Goal: Transaction & Acquisition: Purchase product/service

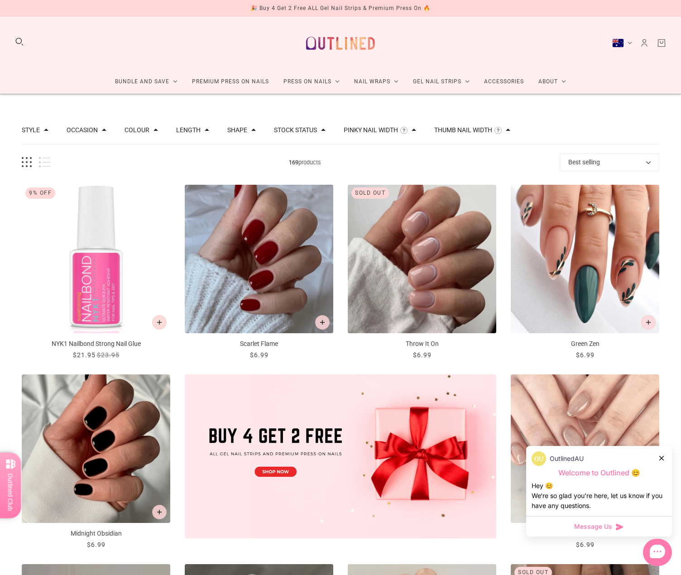
click at [661, 457] on icon at bounding box center [661, 458] width 5 height 5
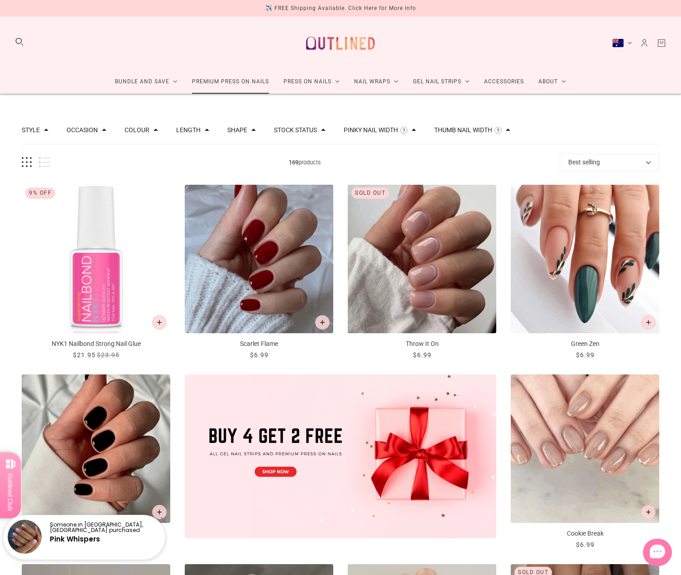
click at [232, 82] on link "Premium Press On Nails" at bounding box center [230, 82] width 91 height 24
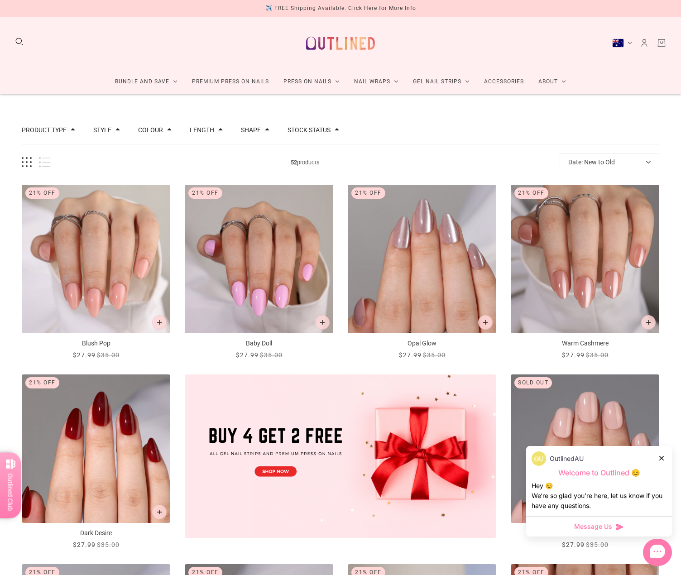
click at [660, 457] on icon at bounding box center [661, 458] width 5 height 5
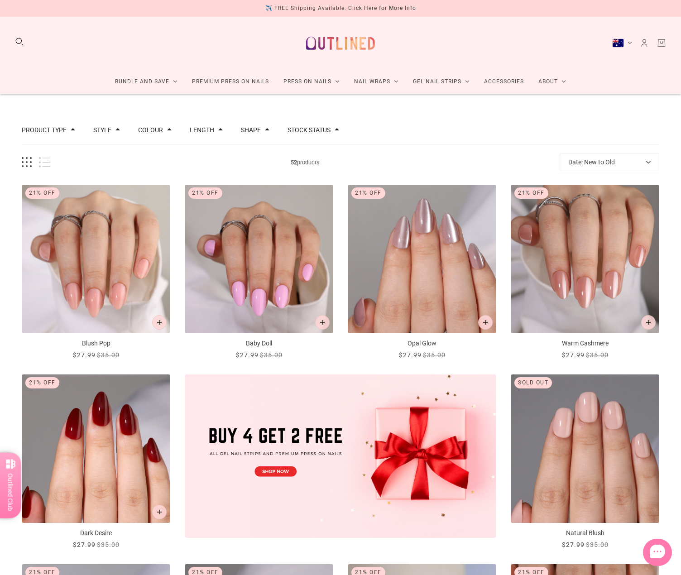
click at [254, 129] on button "Shape" at bounding box center [251, 130] width 20 height 6
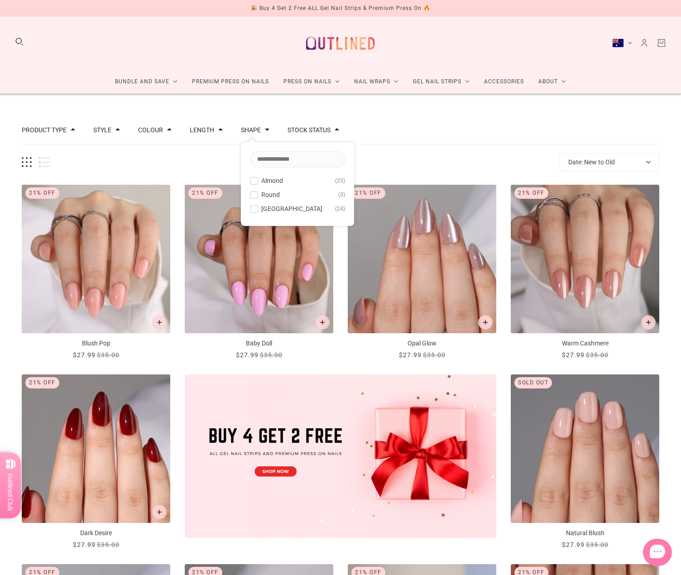
click at [261, 197] on span "Round" at bounding box center [270, 194] width 19 height 7
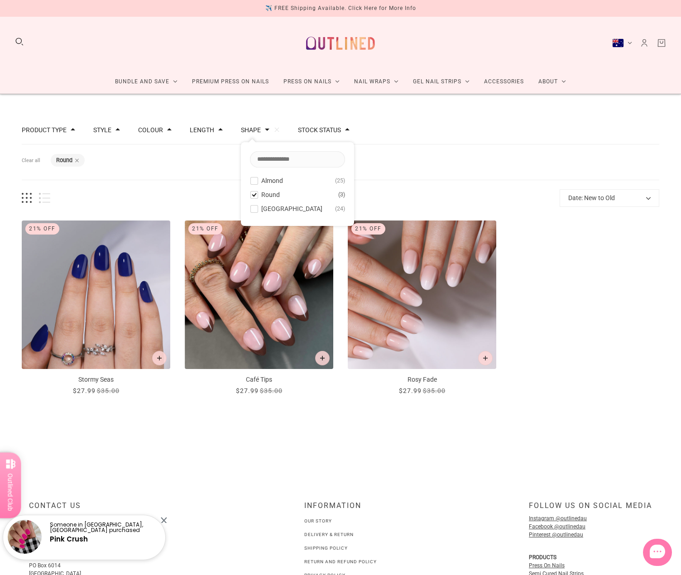
click at [503, 159] on div "Filters Clear all Shape: Round" at bounding box center [340, 162] width 637 height 36
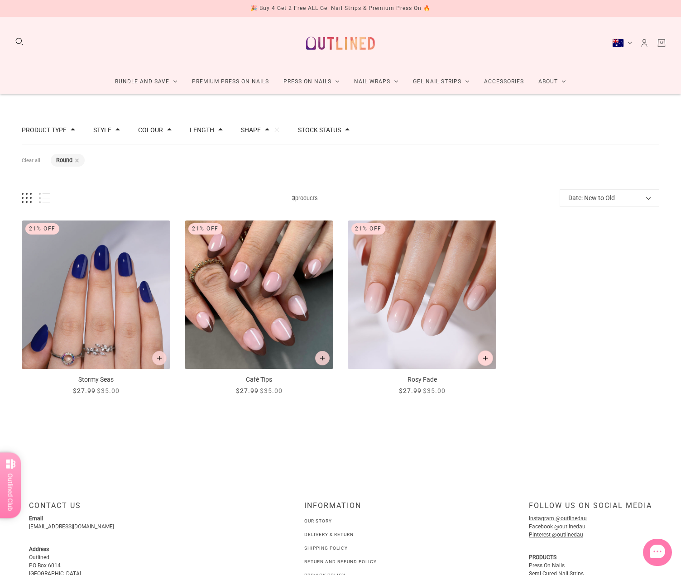
click at [485, 357] on icon "Add to cart" at bounding box center [485, 358] width 5 height 5
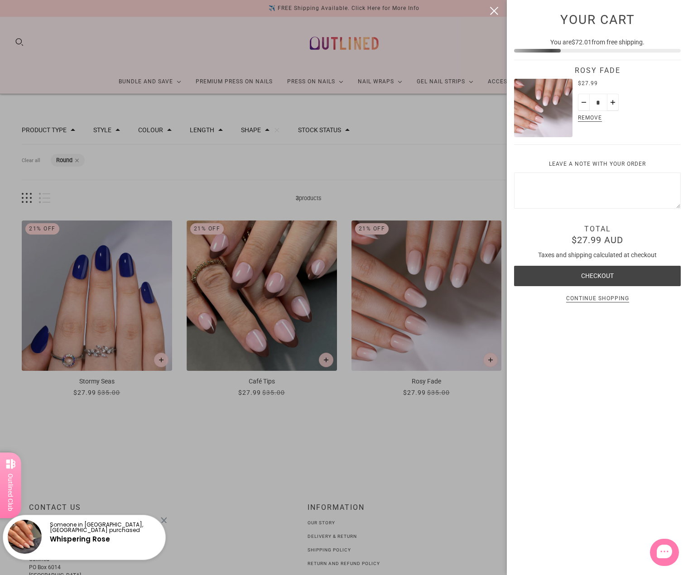
click at [402, 151] on div at bounding box center [344, 287] width 688 height 575
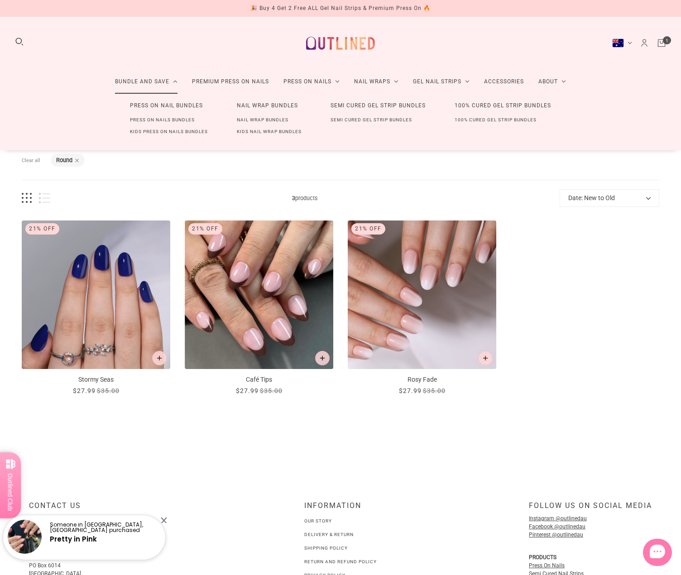
click at [168, 133] on link "Kids Press On Nails Bundles" at bounding box center [168, 132] width 107 height 12
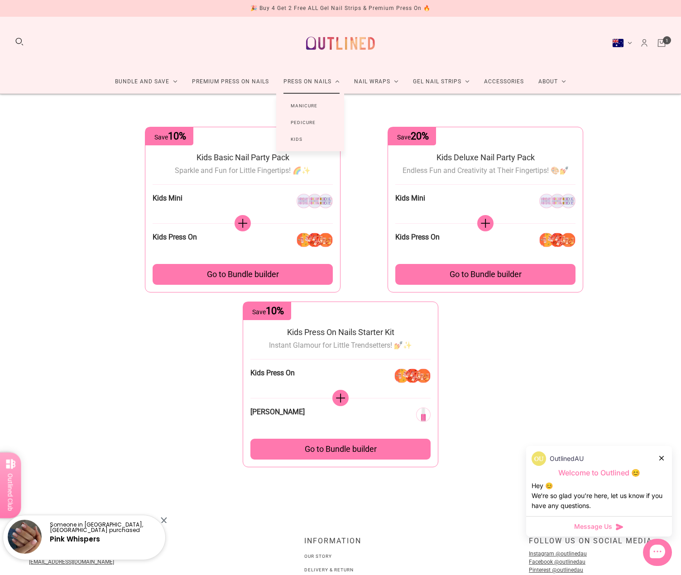
click at [304, 139] on link "Kids" at bounding box center [296, 139] width 41 height 17
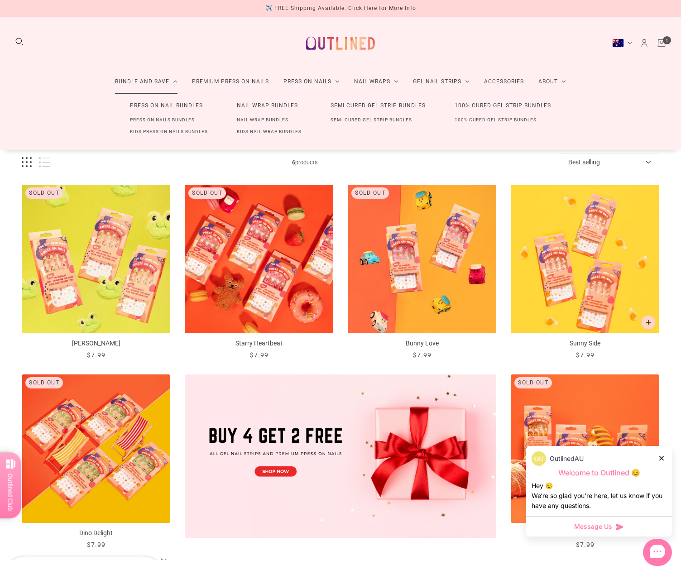
click at [179, 131] on link "Kids Press On Nails Bundles" at bounding box center [168, 132] width 107 height 12
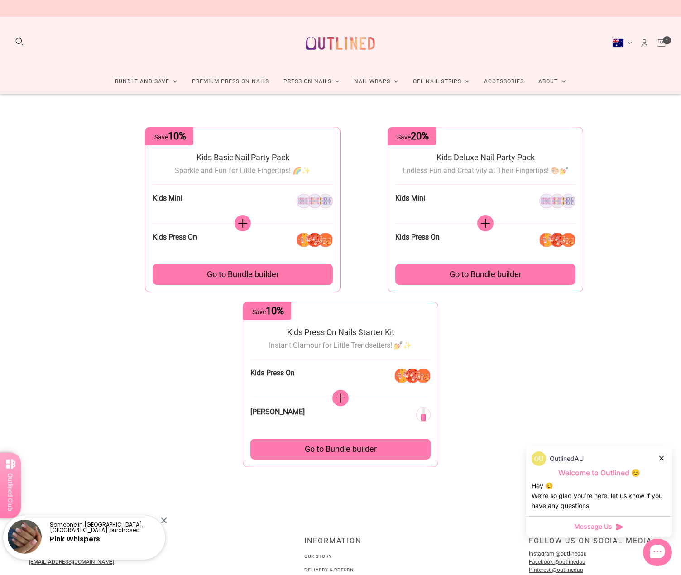
click at [347, 449] on span "Go to Bundle builder" at bounding box center [341, 449] width 72 height 10
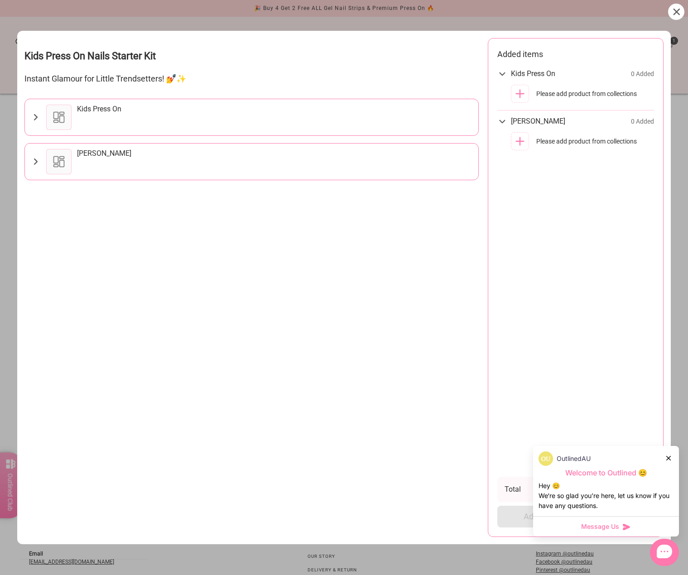
click at [37, 116] on icon at bounding box center [35, 117] width 10 height 11
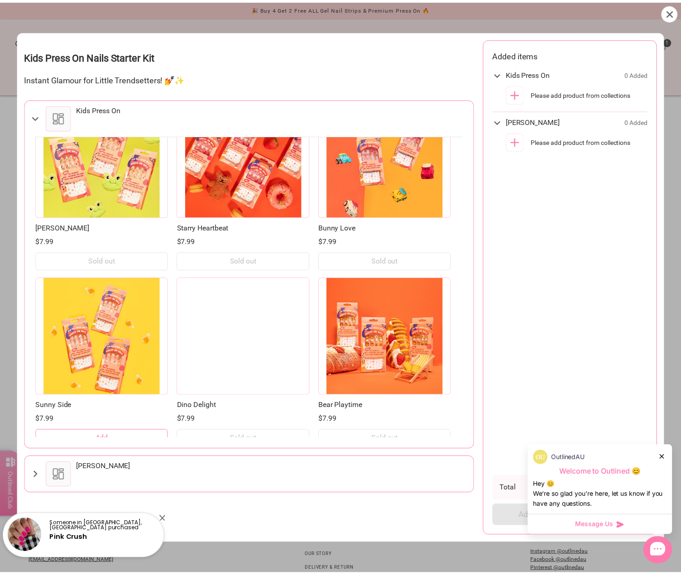
scroll to position [54, 0]
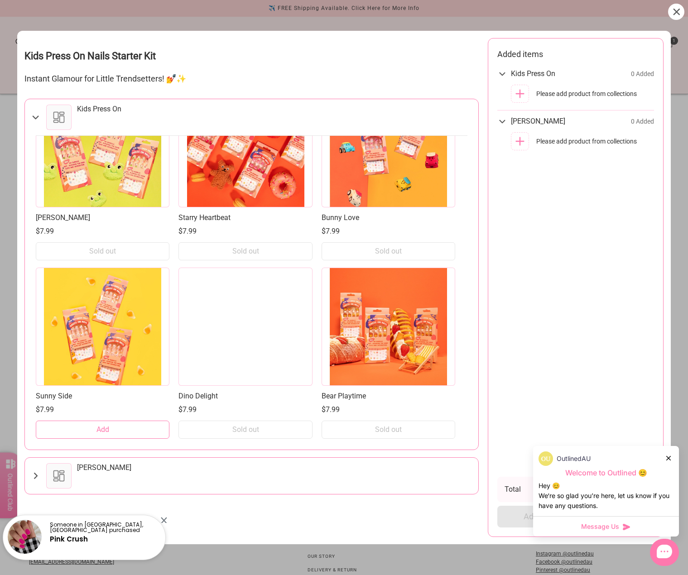
click at [680, 14] on div at bounding box center [676, 12] width 16 height 16
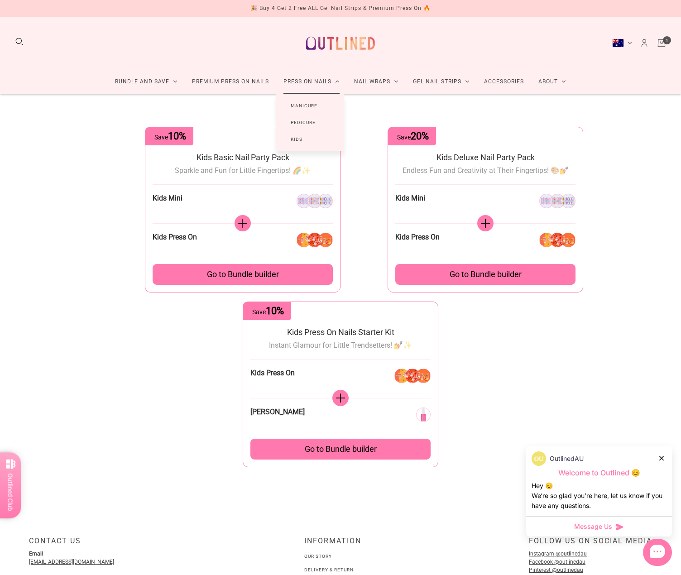
click at [304, 82] on link "Press On Nails" at bounding box center [311, 82] width 71 height 24
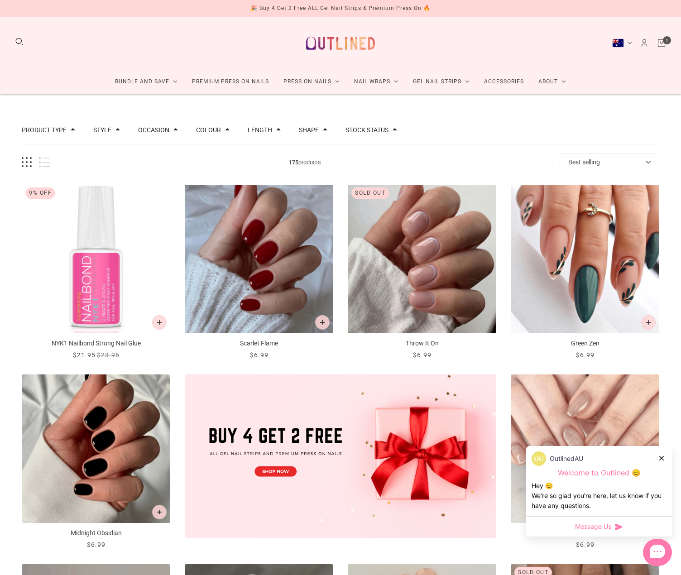
click at [307, 133] on button "Shape" at bounding box center [309, 130] width 20 height 6
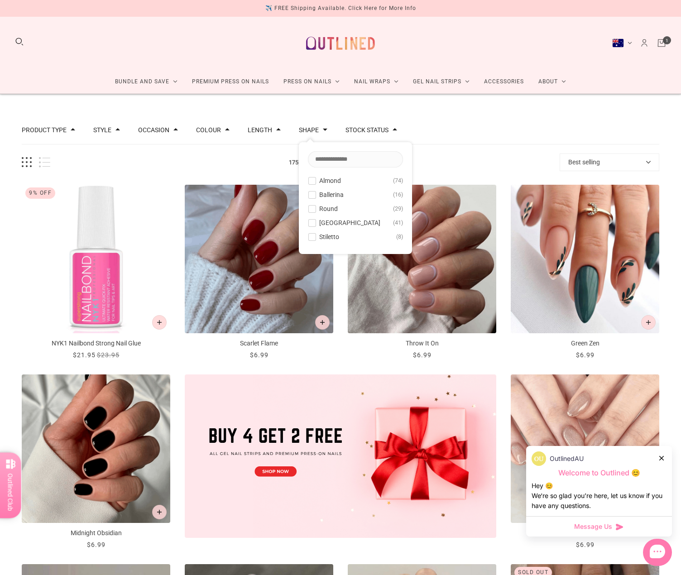
click at [320, 204] on button "Round 29" at bounding box center [355, 208] width 95 height 11
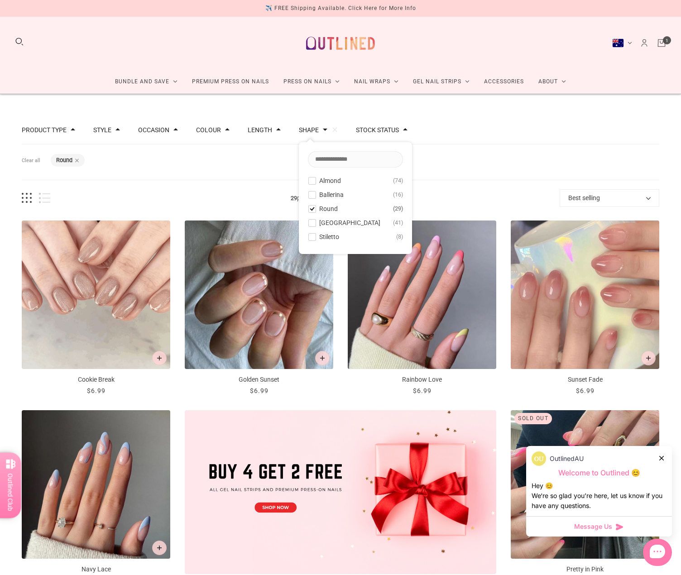
click at [329, 192] on span "Ballerina" at bounding box center [331, 194] width 24 height 7
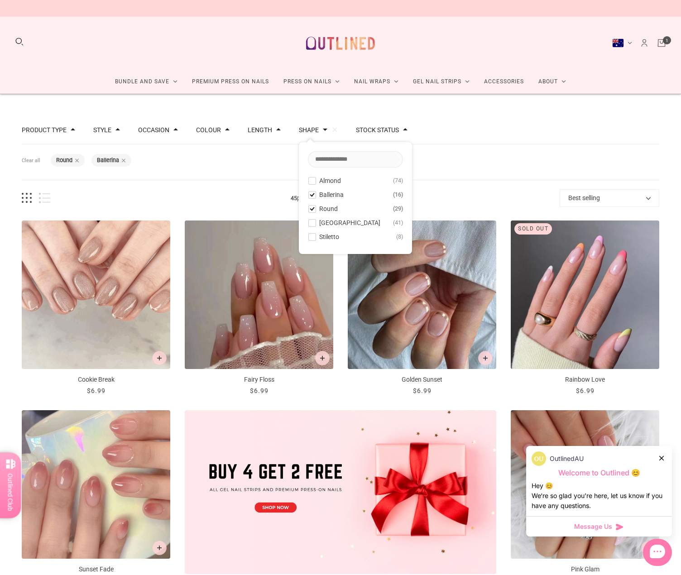
click at [325, 206] on span "Round" at bounding box center [328, 208] width 19 height 7
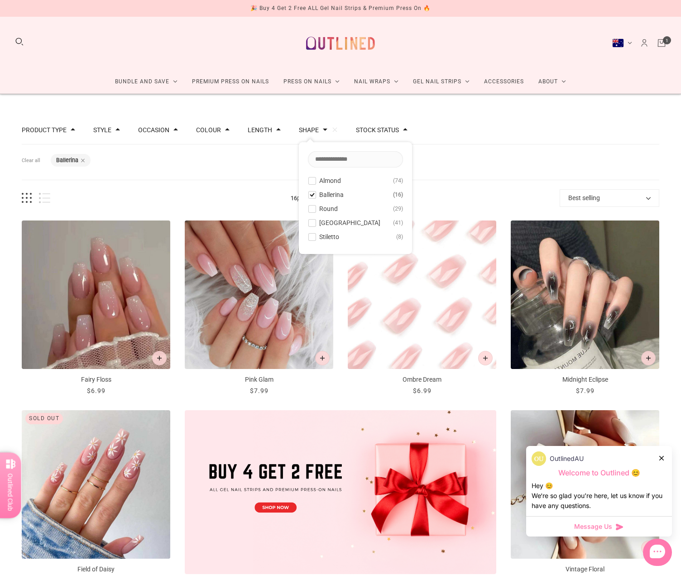
click at [328, 210] on span "Round" at bounding box center [328, 208] width 19 height 7
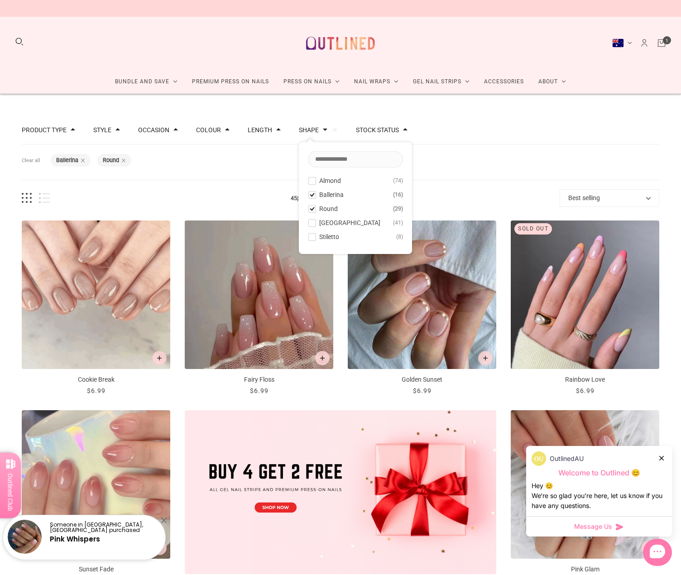
drag, startPoint x: 331, startPoint y: 195, endPoint x: 446, endPoint y: 160, distance: 119.2
click at [333, 195] on span "Ballerina" at bounding box center [331, 194] width 24 height 7
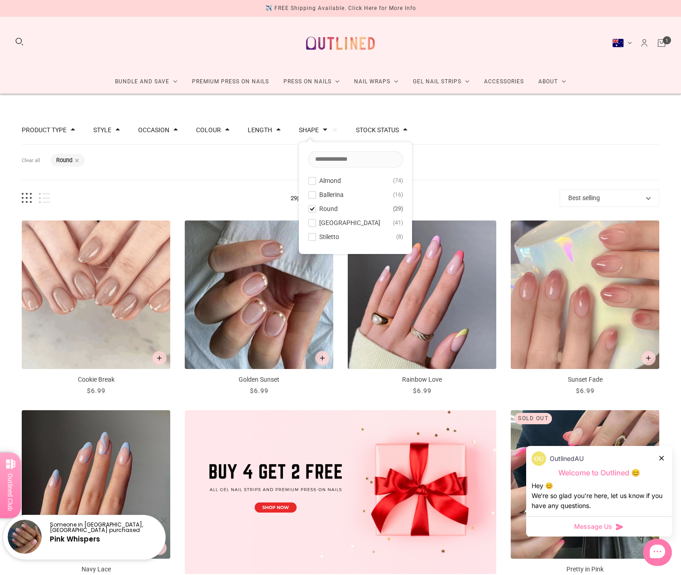
click at [462, 154] on div "Filters Clear all Shape: Round" at bounding box center [340, 162] width 637 height 36
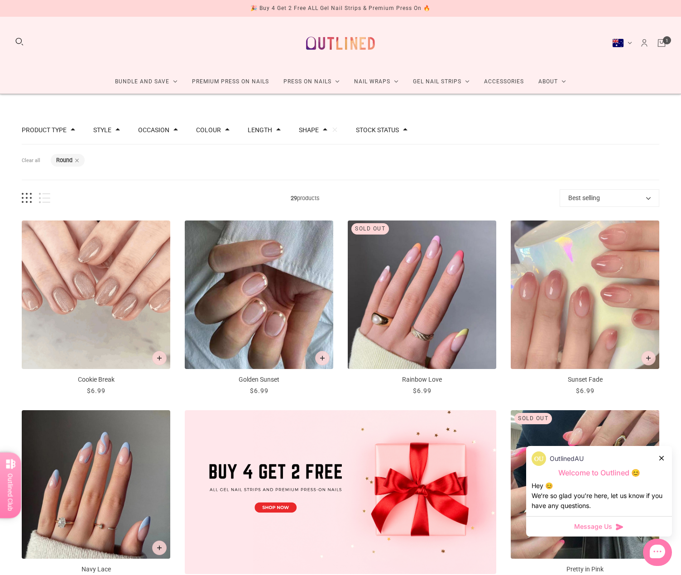
click at [310, 130] on button "Shape" at bounding box center [309, 130] width 20 height 6
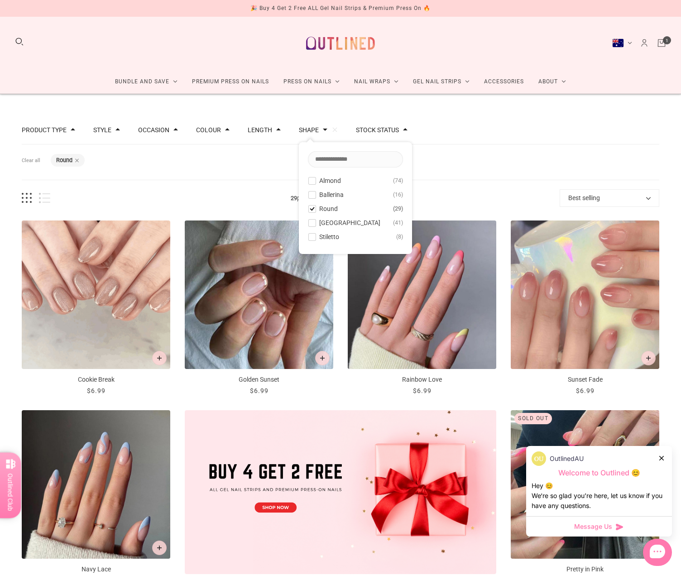
click at [311, 131] on button "Shape" at bounding box center [309, 130] width 20 height 6
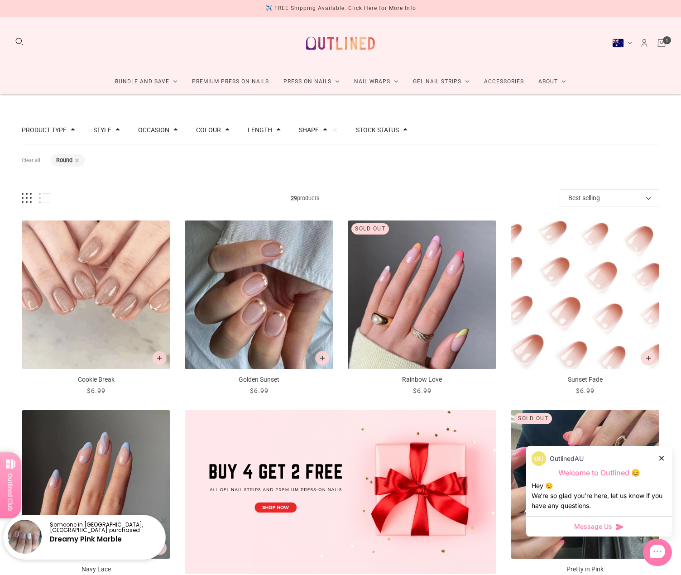
click at [656, 356] on product-quick-add "Sunset Fade" at bounding box center [648, 358] width 22 height 22
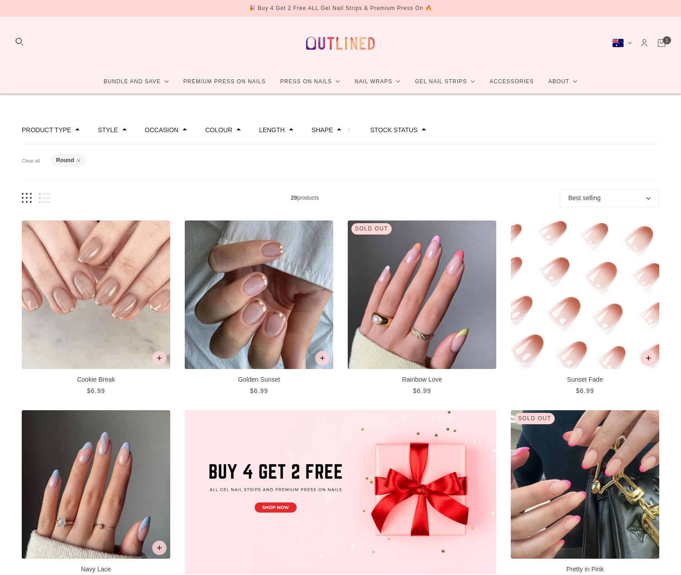
click at [650, 360] on icon "Add to cart" at bounding box center [648, 358] width 5 height 5
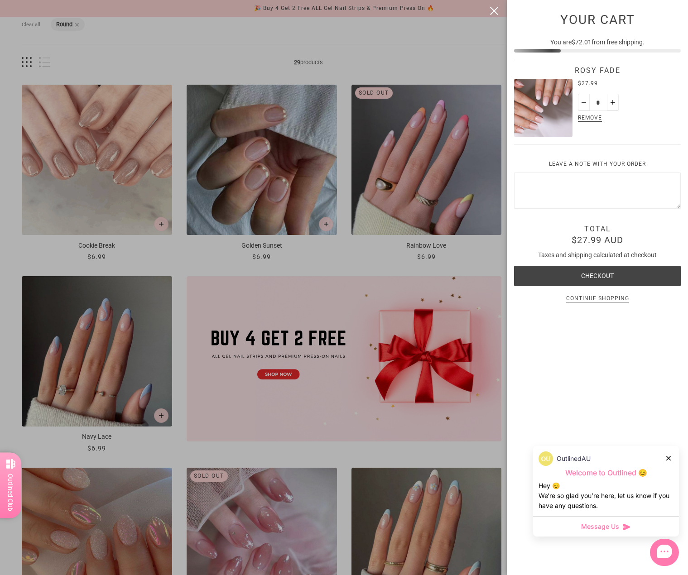
click at [413, 46] on div at bounding box center [344, 287] width 688 height 575
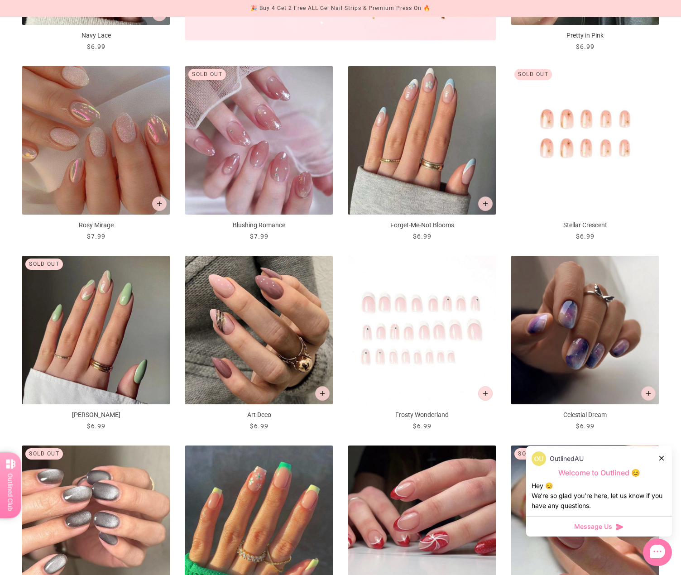
scroll to position [543, 0]
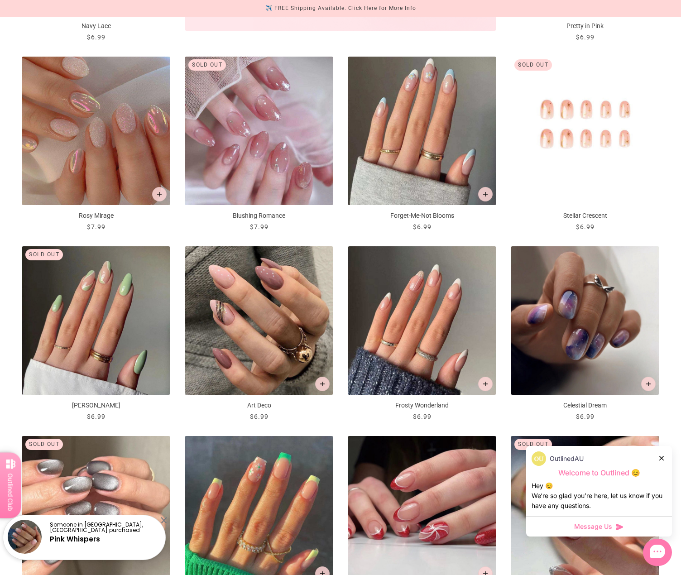
click at [662, 456] on icon at bounding box center [661, 458] width 5 height 5
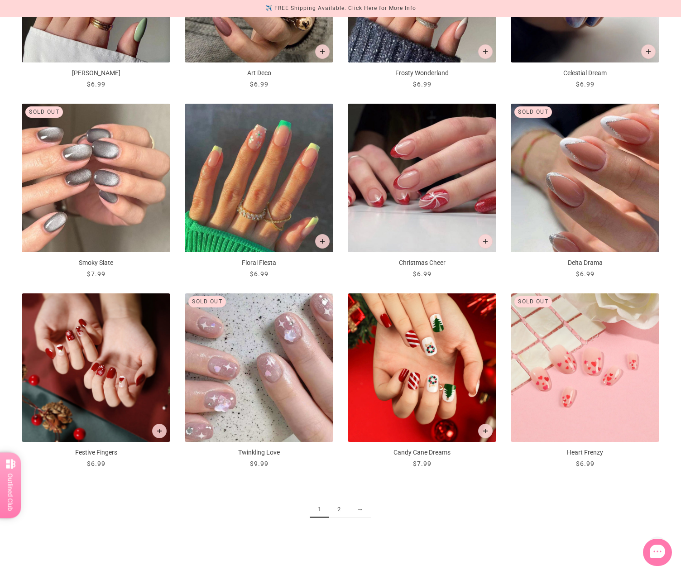
scroll to position [951, 0]
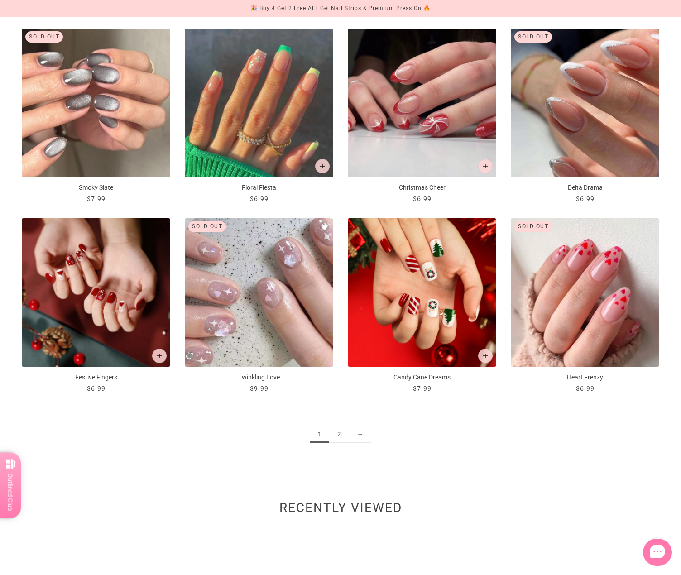
click at [339, 438] on link "2" at bounding box center [338, 434] width 19 height 17
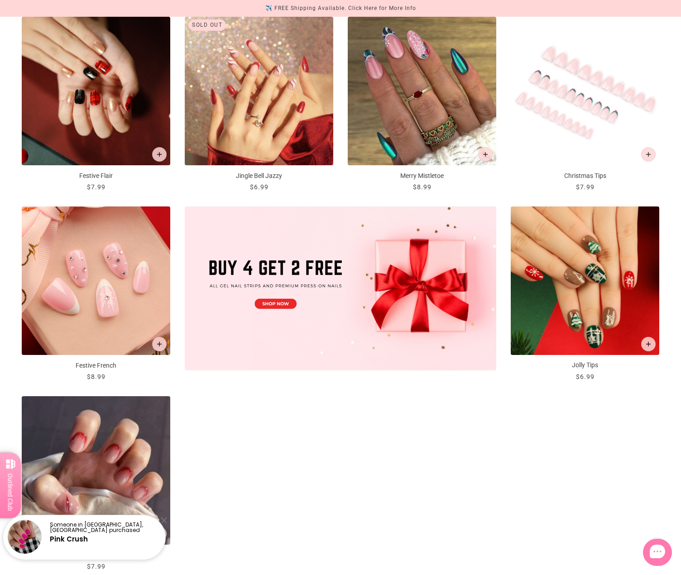
scroll to position [272, 0]
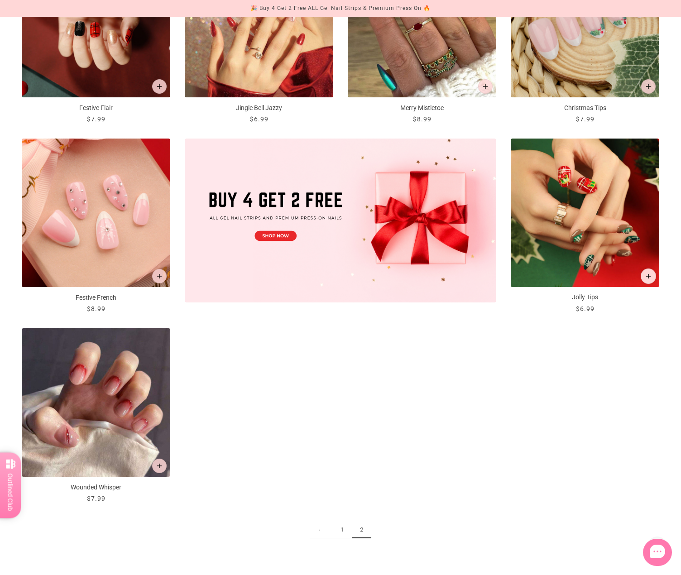
click at [652, 280] on button "Add to cart" at bounding box center [648, 275] width 15 height 15
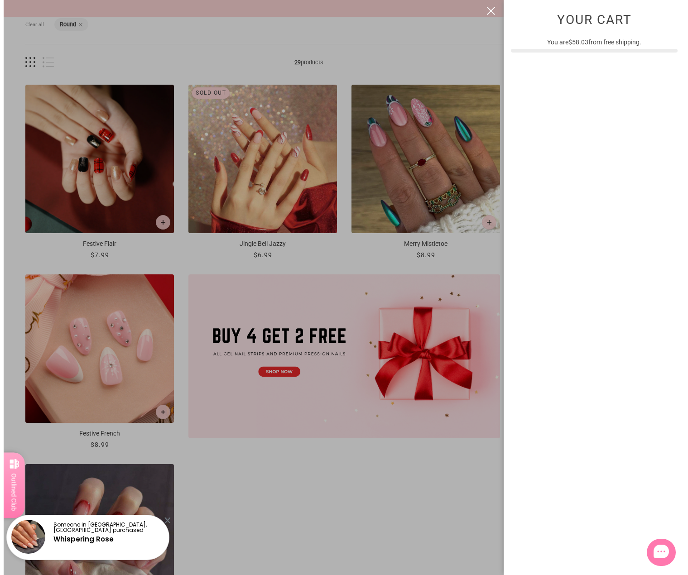
scroll to position [0, 0]
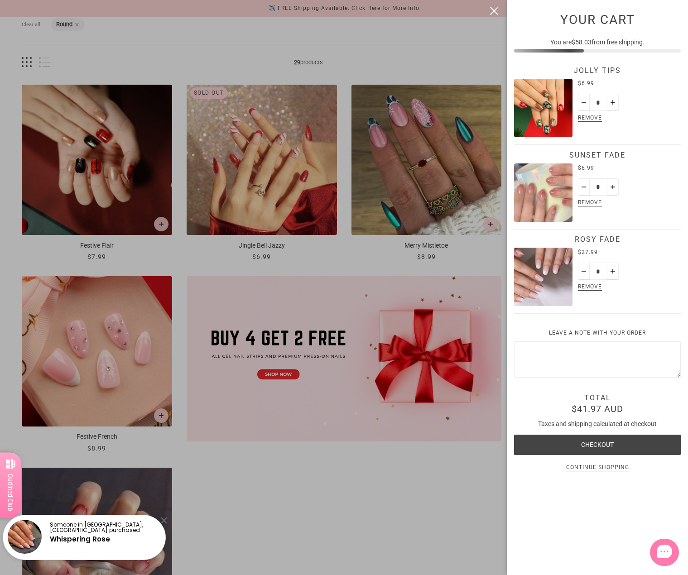
click at [453, 505] on div at bounding box center [344, 287] width 688 height 575
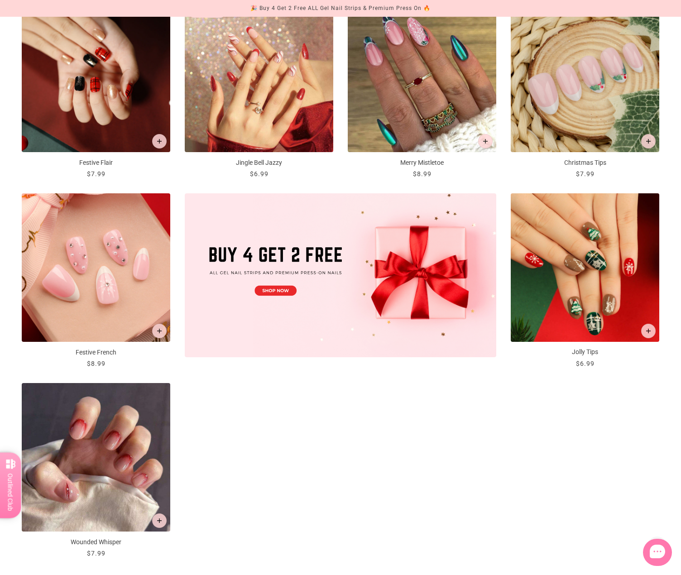
scroll to position [317, 0]
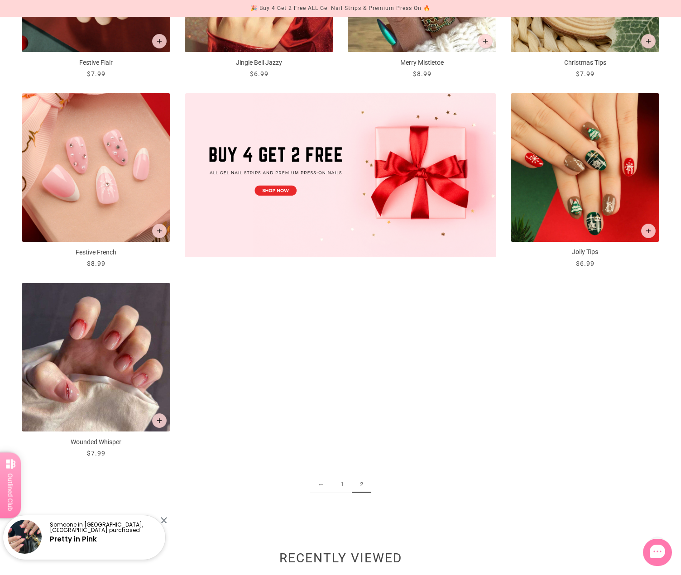
click at [338, 482] on link "1" at bounding box center [341, 484] width 19 height 17
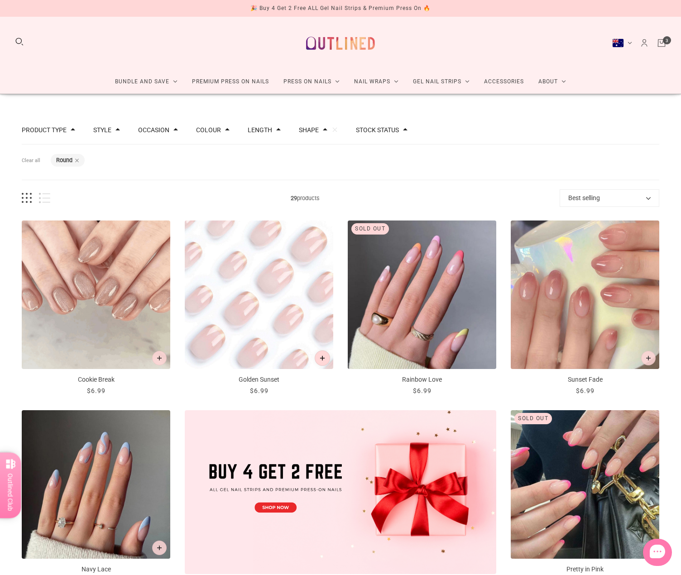
click at [321, 362] on button "Add to cart" at bounding box center [322, 357] width 15 height 15
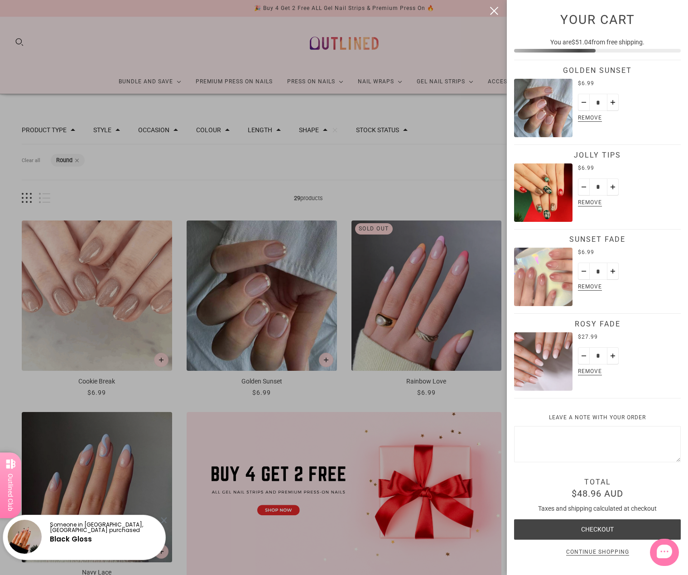
click at [452, 182] on div at bounding box center [344, 287] width 688 height 575
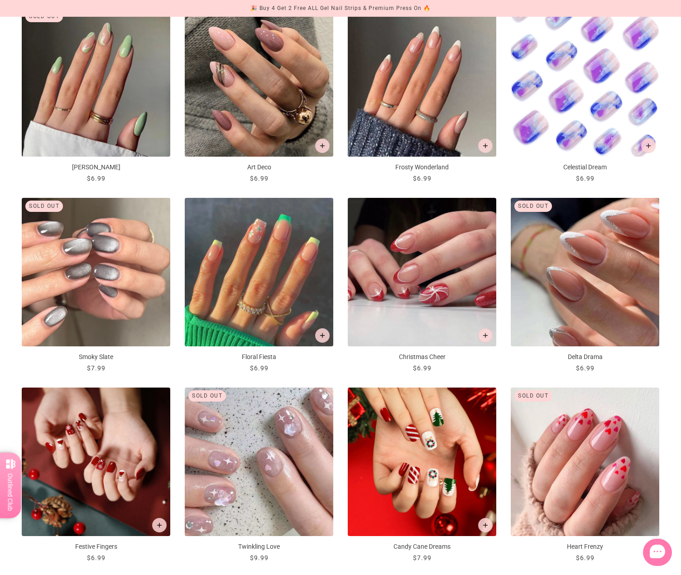
scroll to position [815, 0]
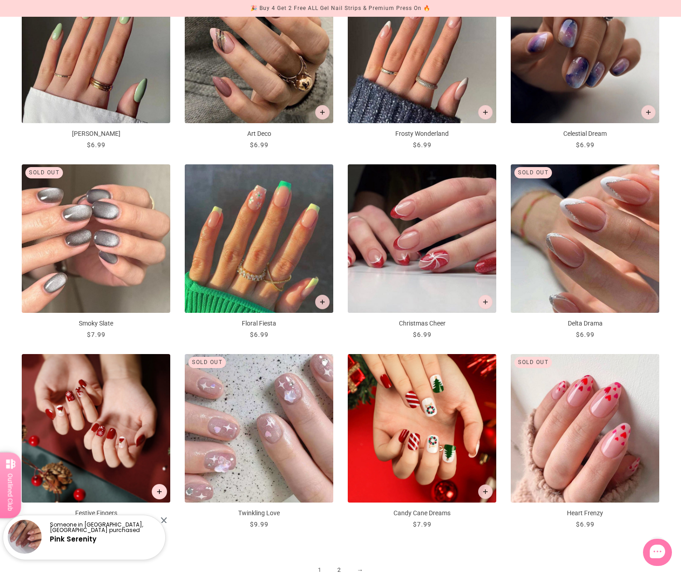
click at [158, 489] on icon "Add to cart" at bounding box center [159, 491] width 5 height 5
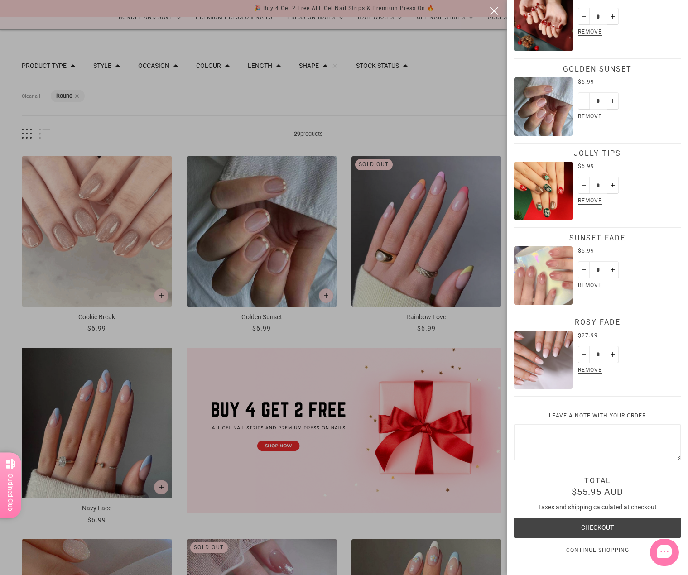
scroll to position [168, 0]
